Goal: Task Accomplishment & Management: Manage account settings

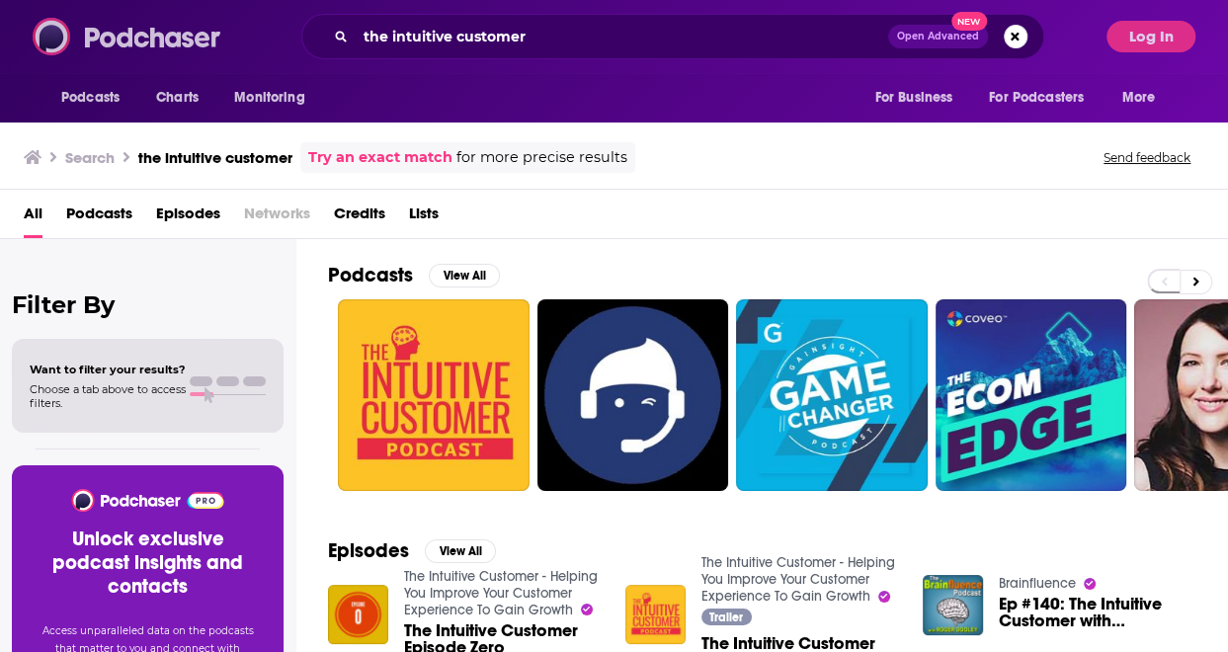
click at [49, 24] on img at bounding box center [128, 37] width 190 height 38
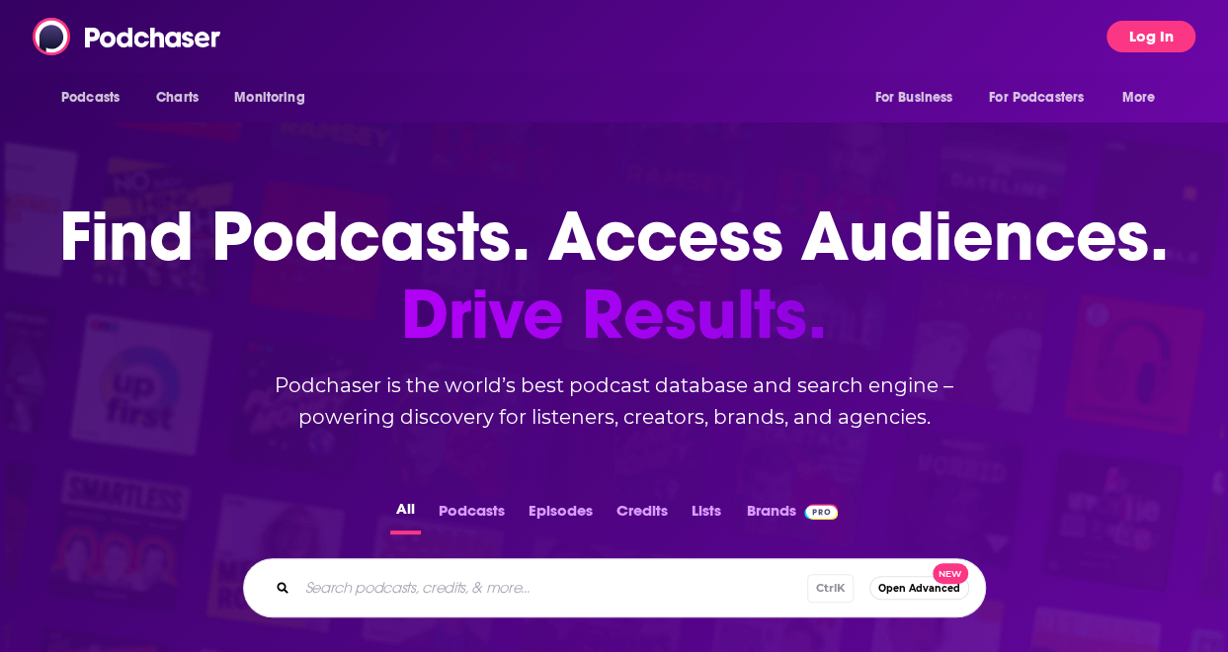
click at [1150, 42] on button "Log In" at bounding box center [1151, 37] width 89 height 32
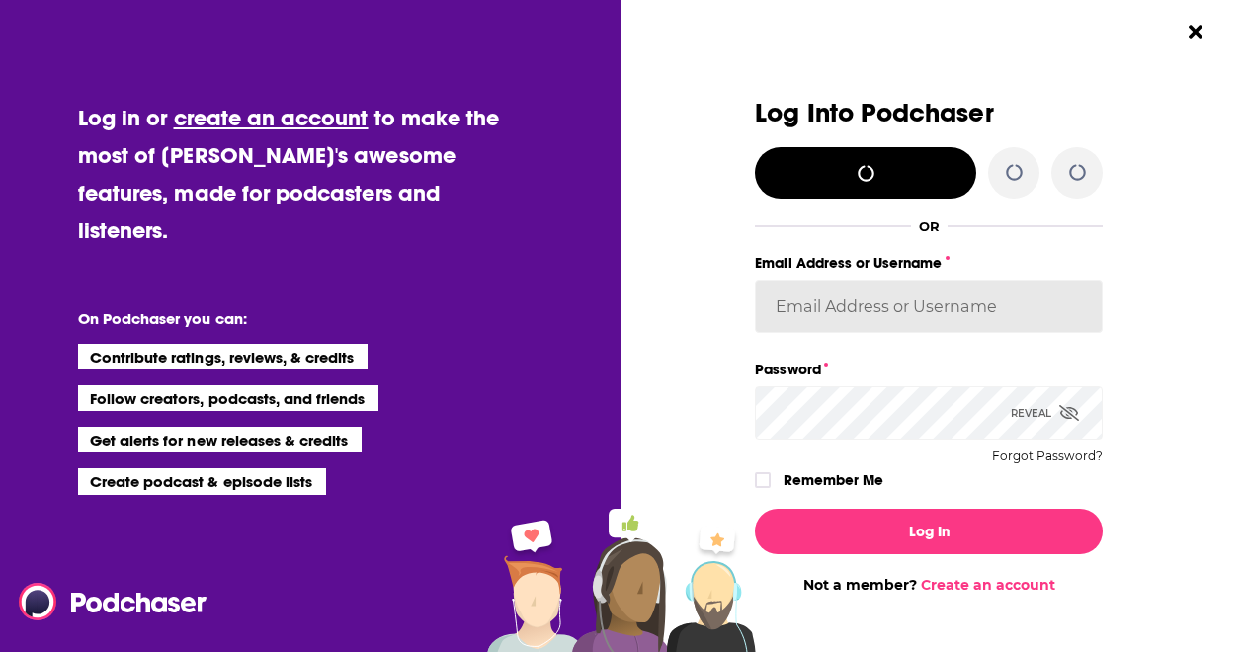
type input "[EMAIL_ADDRESS][PERSON_NAME][DOMAIN_NAME]"
click at [1059, 408] on icon "Dialog" at bounding box center [1069, 413] width 20 height 16
click at [933, 298] on input "[EMAIL_ADDRESS][PERSON_NAME][DOMAIN_NAME]" at bounding box center [929, 306] width 348 height 53
drag, startPoint x: 934, startPoint y: 298, endPoint x: 746, endPoint y: 305, distance: 187.9
